Goal: Find specific page/section: Find specific page/section

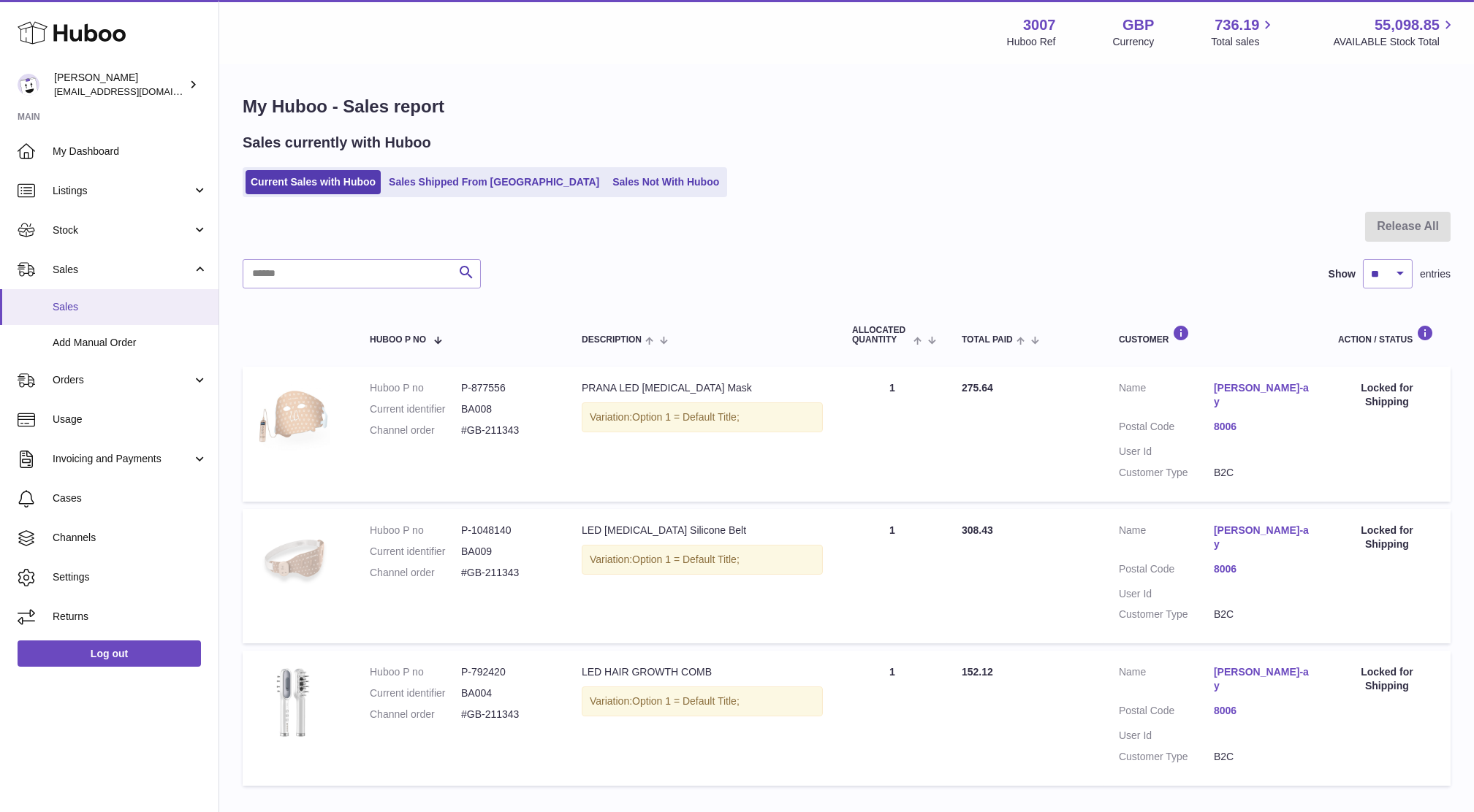
click at [49, 298] on link "Sales" at bounding box center [109, 307] width 219 height 36
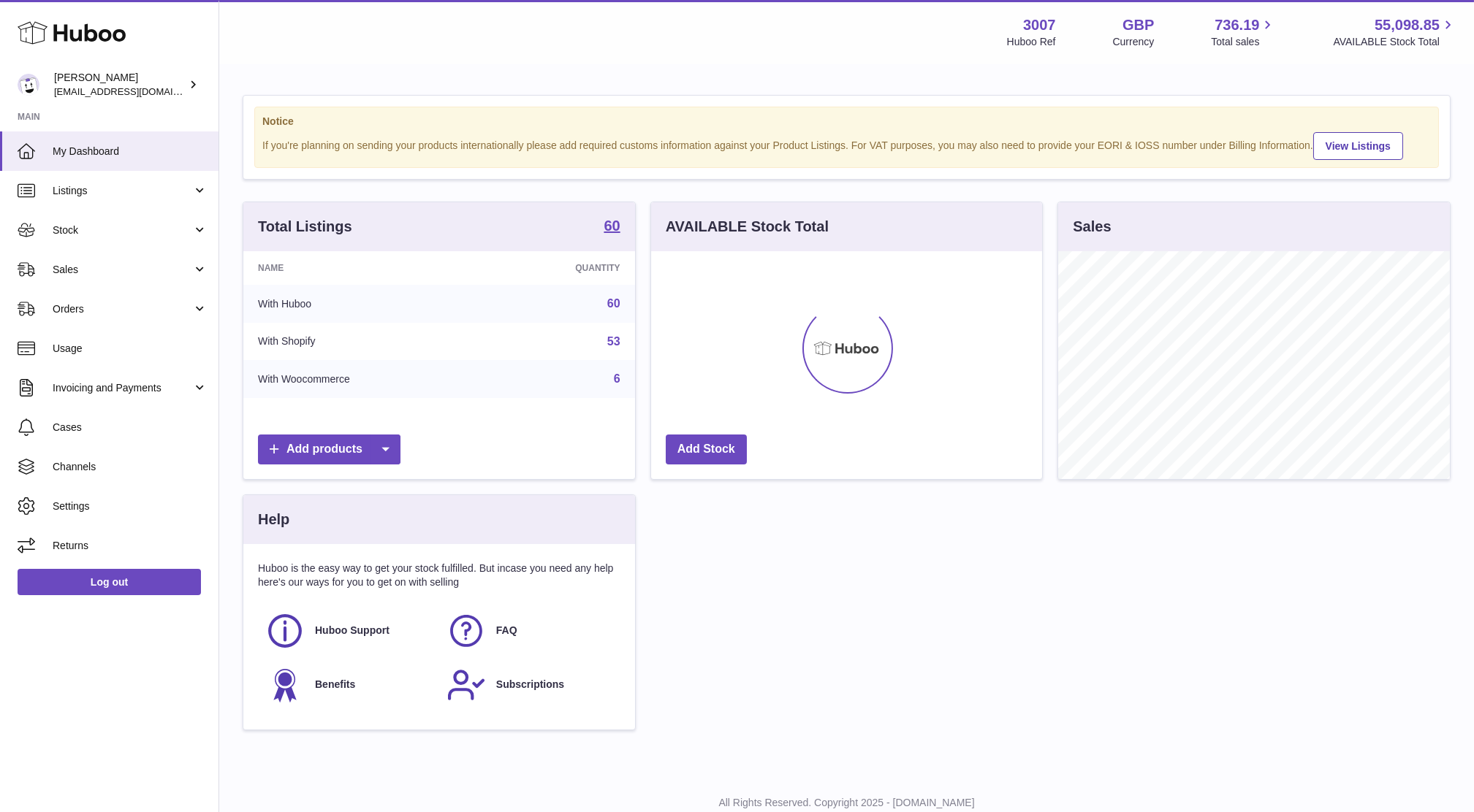
scroll to position [228, 391]
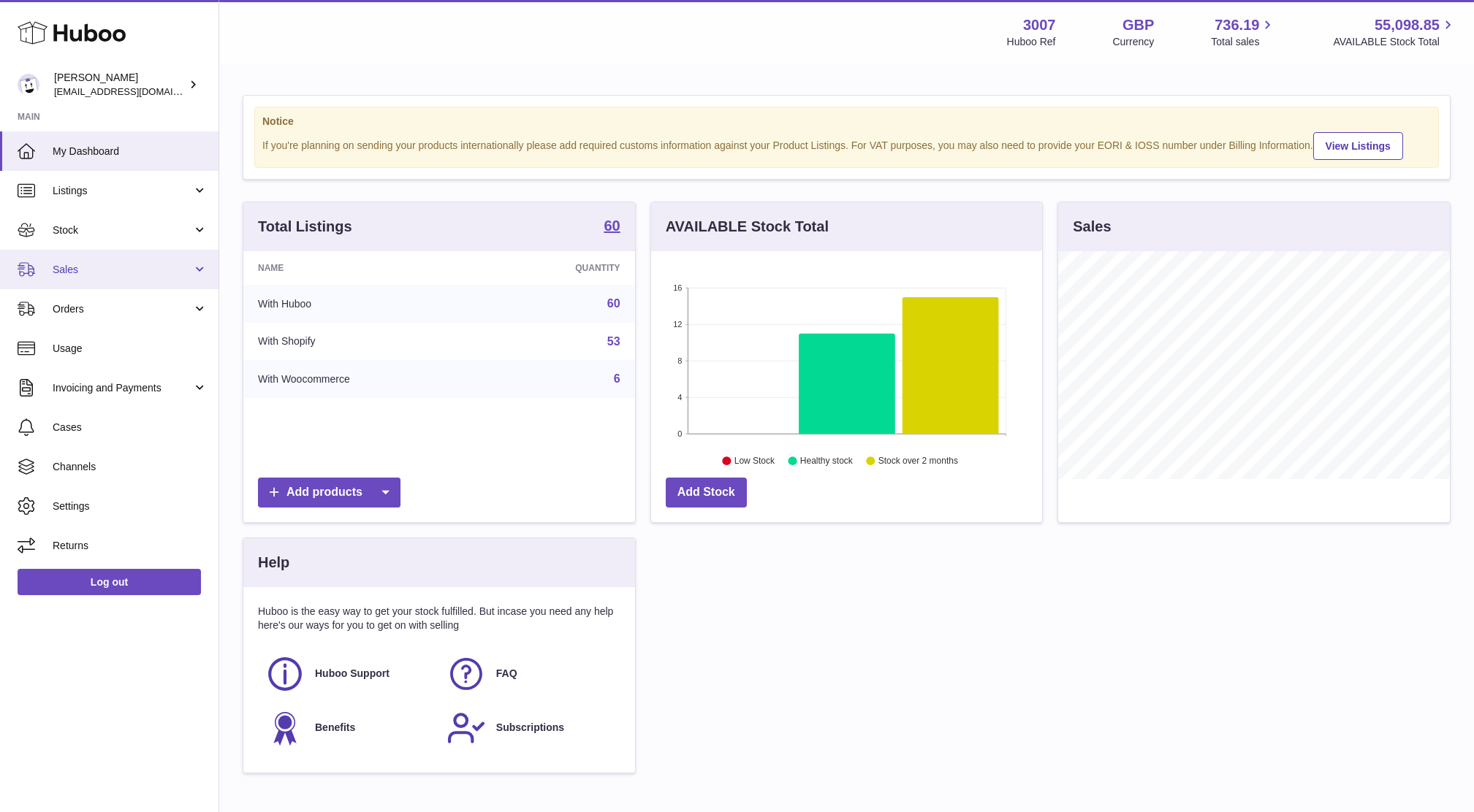
click at [66, 263] on span "Sales" at bounding box center [122, 270] width 139 height 14
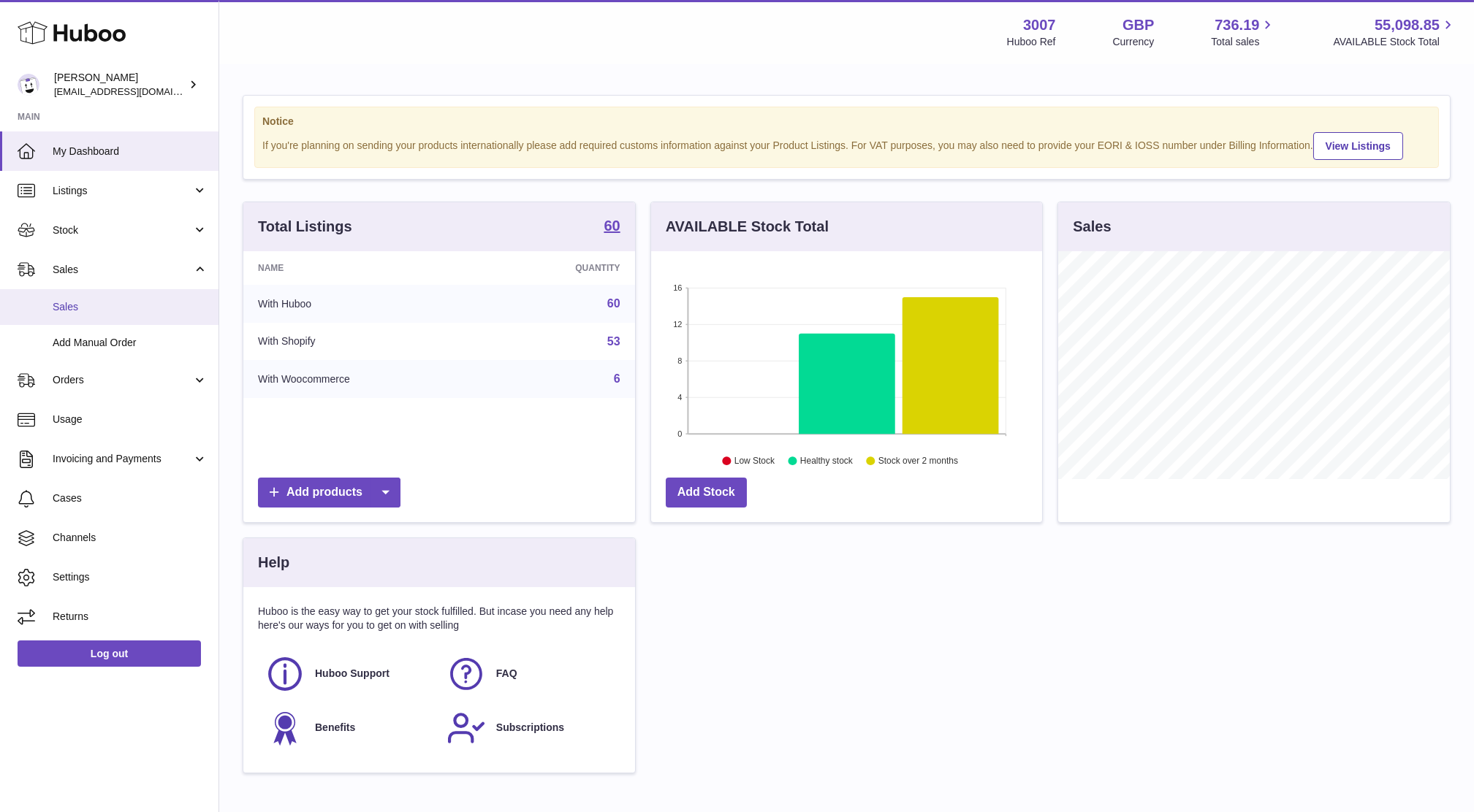
click at [68, 312] on span "Sales" at bounding box center [130, 307] width 155 height 14
